Goal: Transaction & Acquisition: Purchase product/service

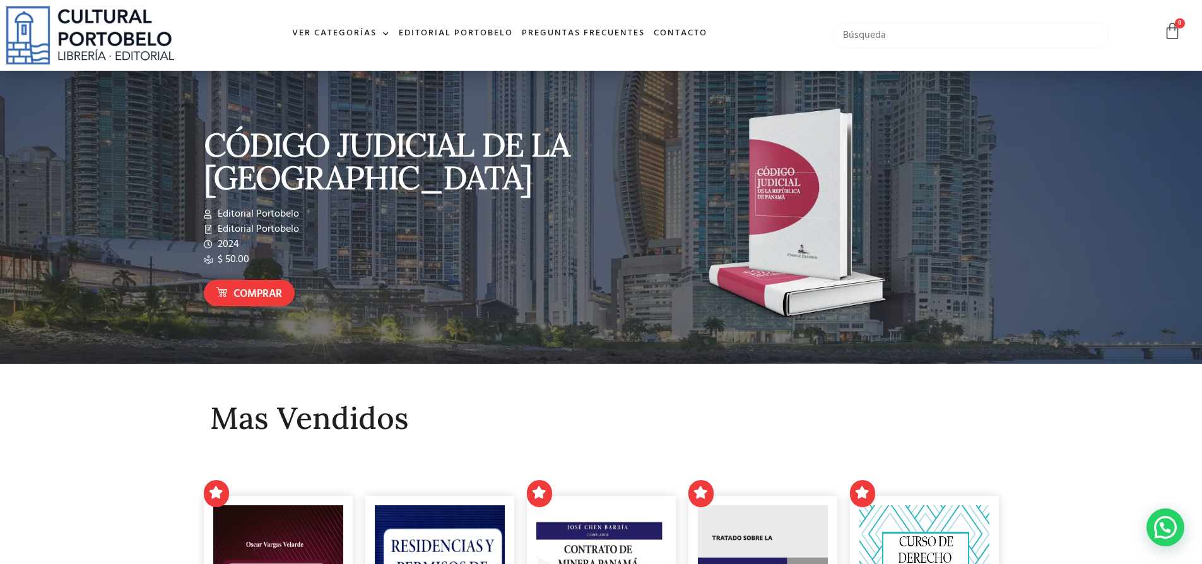
click at [899, 31] on input "text" at bounding box center [970, 35] width 277 height 27
click at [888, 41] on input "text" at bounding box center [970, 35] width 277 height 27
type input "stella sierra"
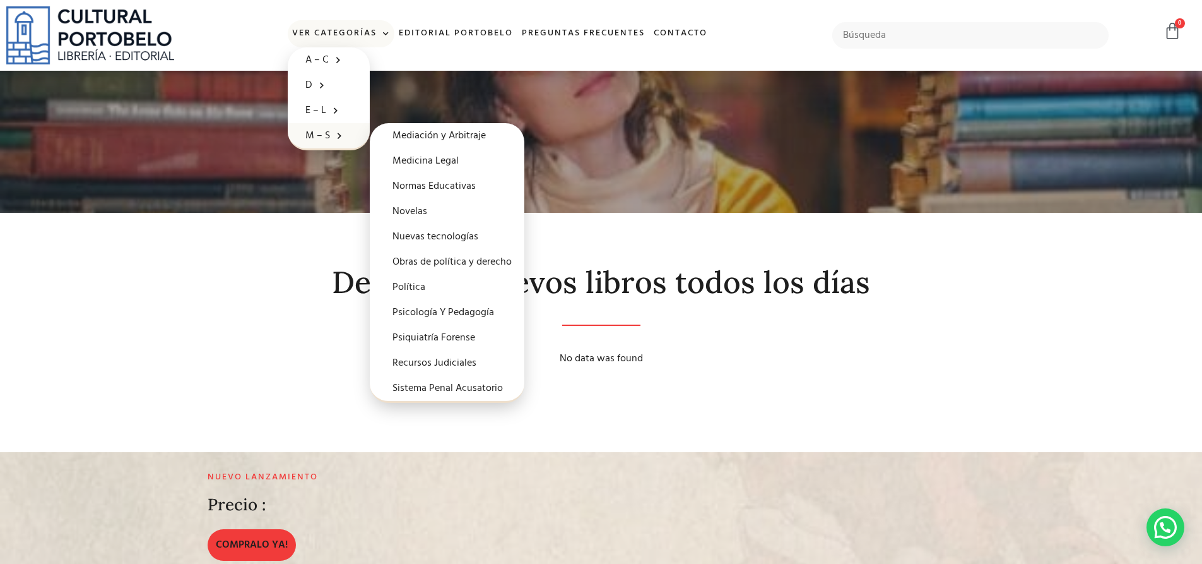
click at [133, 44] on img at bounding box center [90, 35] width 168 height 58
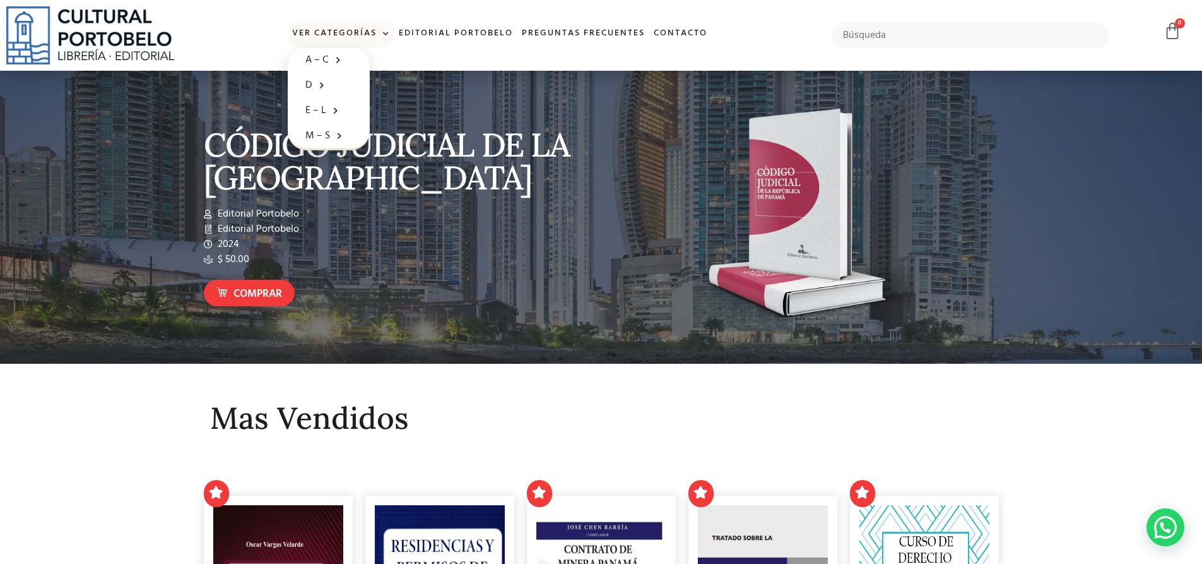
click at [387, 33] on span at bounding box center [383, 34] width 13 height 19
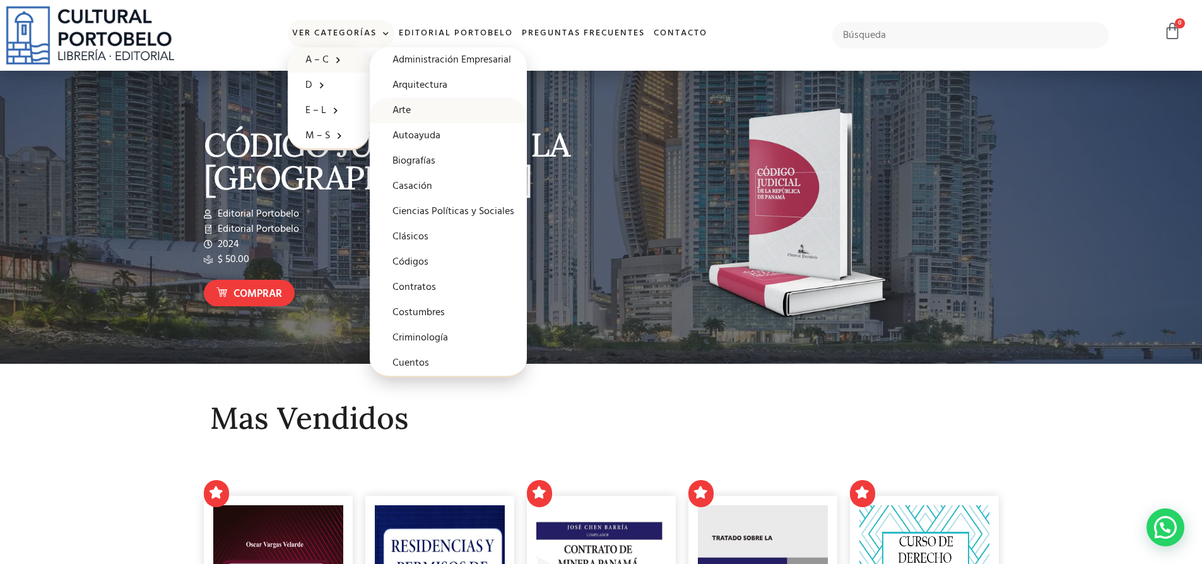
click at [409, 107] on link "Arte" at bounding box center [448, 110] width 157 height 25
